Goal: Task Accomplishment & Management: Use online tool/utility

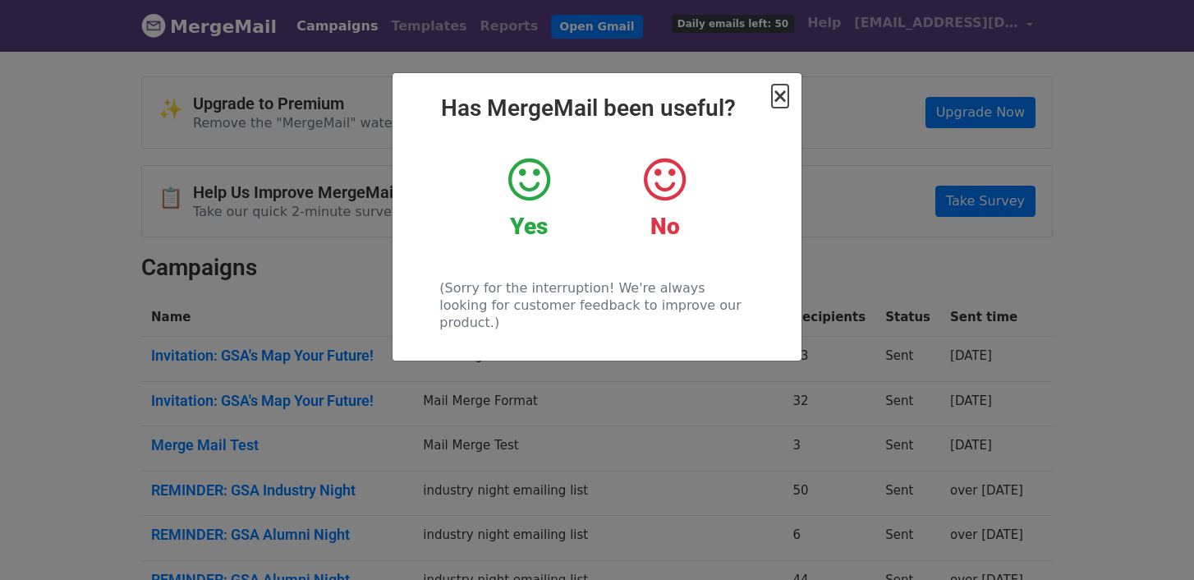
click at [777, 96] on span "×" at bounding box center [780, 96] width 16 height 23
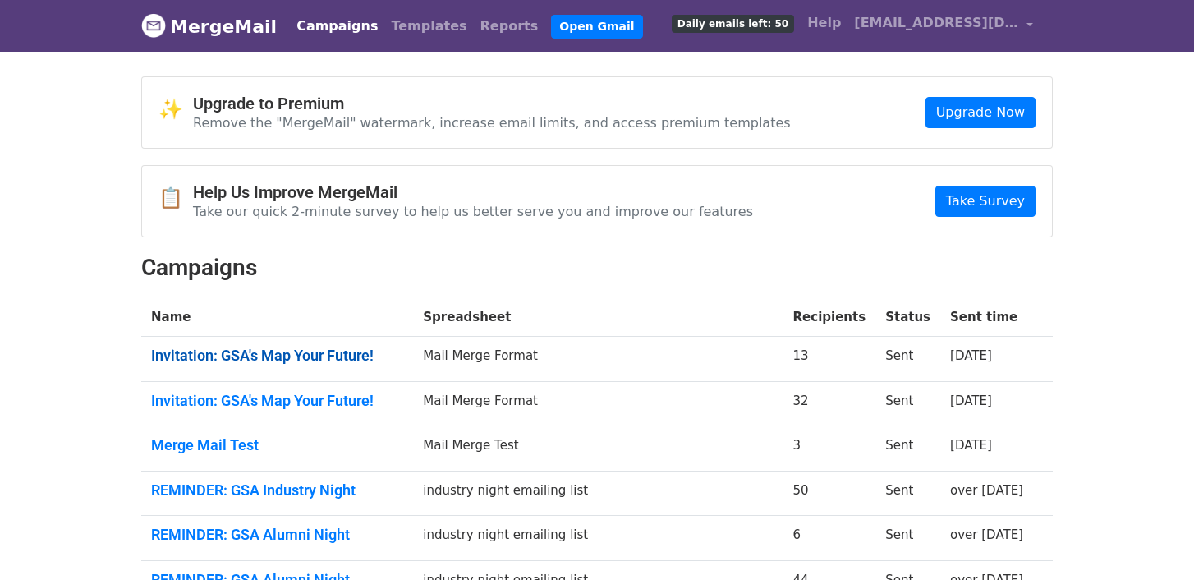
click at [293, 348] on link "Invitation: GSA's Map Your Future!" at bounding box center [277, 356] width 252 height 18
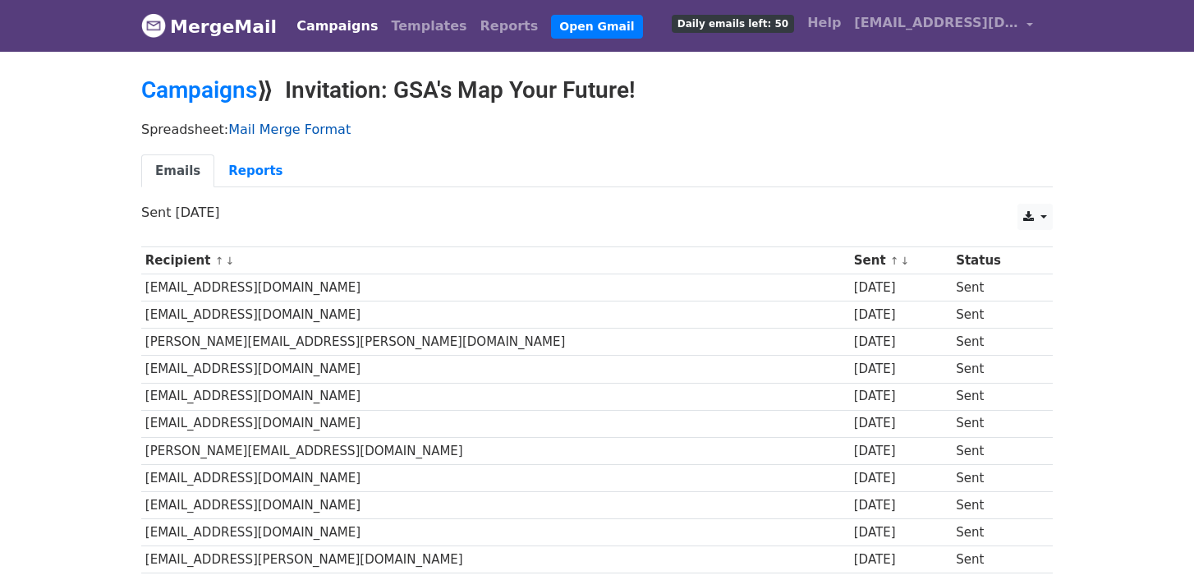
click at [283, 131] on link "Mail Merge Format" at bounding box center [289, 130] width 122 height 16
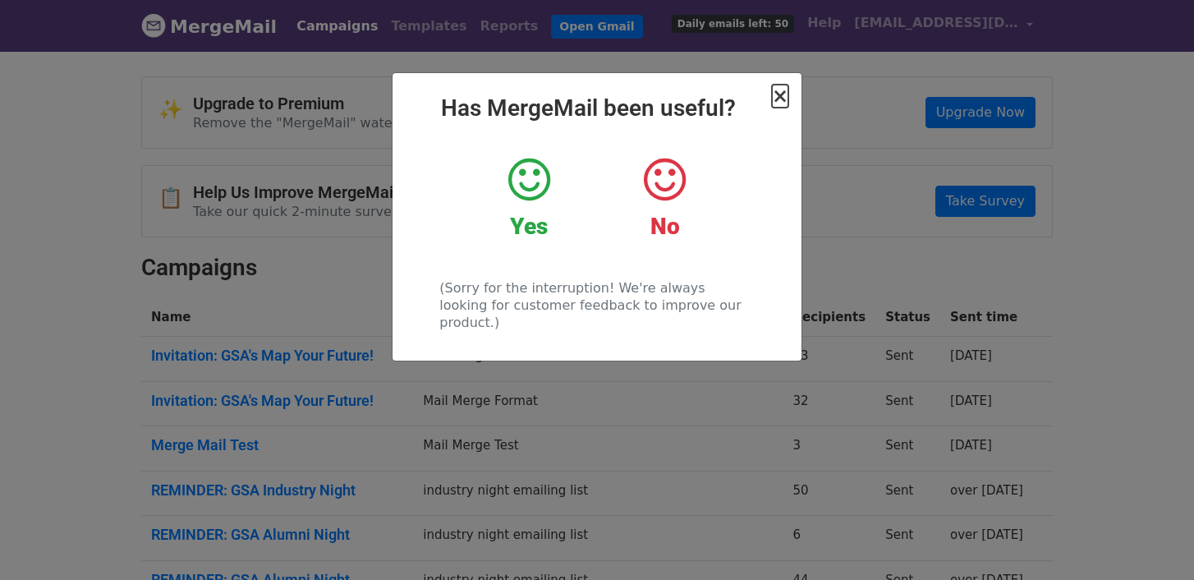
click at [787, 99] on span "×" at bounding box center [780, 96] width 16 height 23
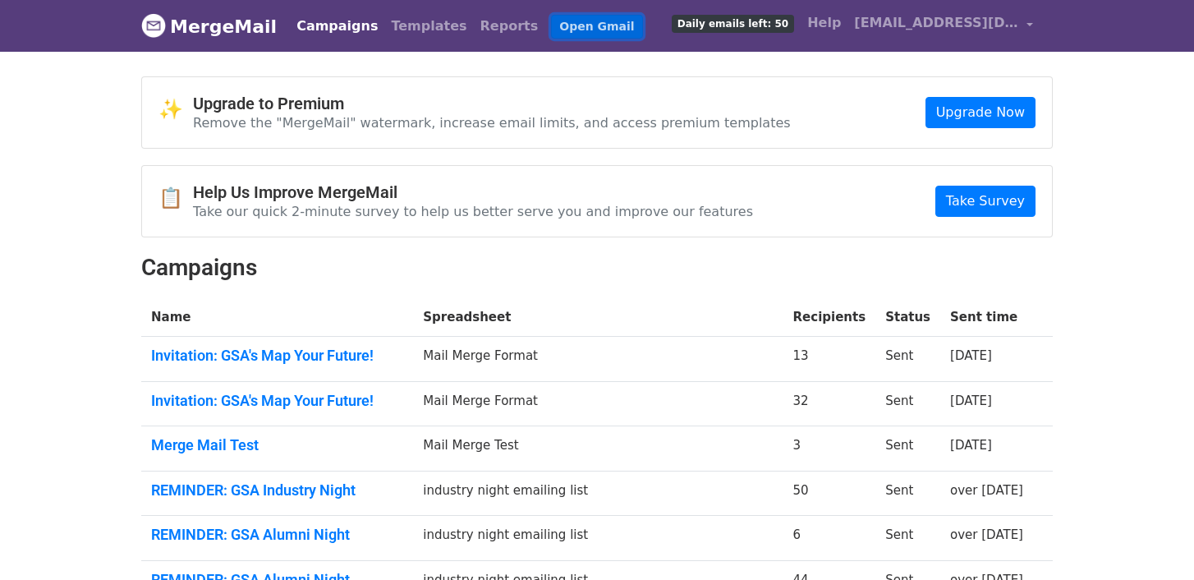
click at [561, 28] on link "Open Gmail" at bounding box center [596, 27] width 91 height 24
